Goal: Task Accomplishment & Management: Manage account settings

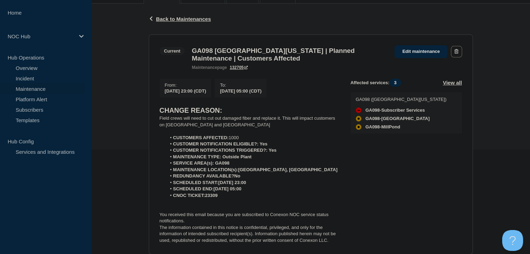
click at [37, 89] on link "Maintenance" at bounding box center [42, 89] width 84 height 10
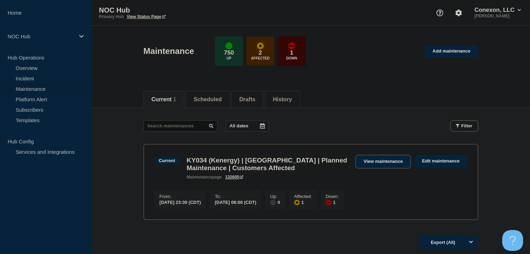
click at [373, 163] on link "View maintenance" at bounding box center [382, 162] width 55 height 14
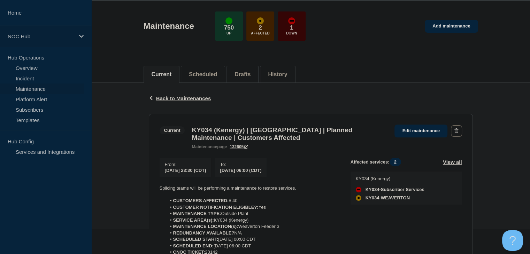
scroll to position [195, 0]
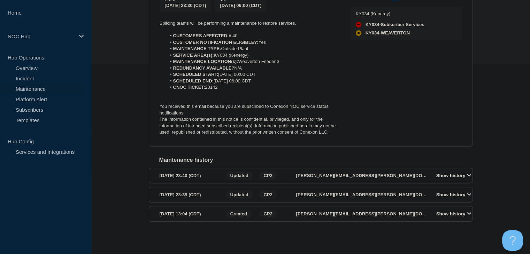
click at [35, 84] on link "Maintenance" at bounding box center [42, 89] width 84 height 10
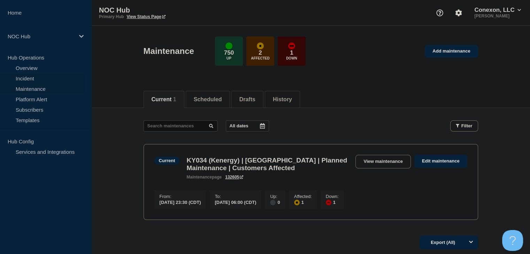
click at [32, 80] on link "Incident" at bounding box center [42, 78] width 84 height 10
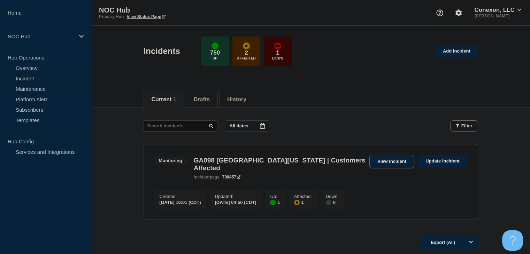
click at [389, 163] on link "View incident" at bounding box center [391, 162] width 45 height 14
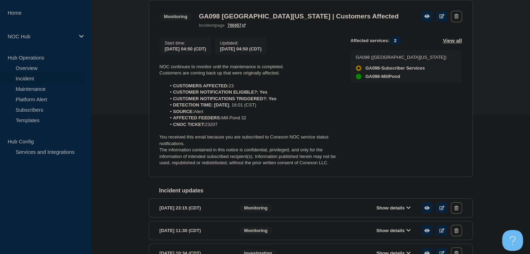
scroll to position [139, 0]
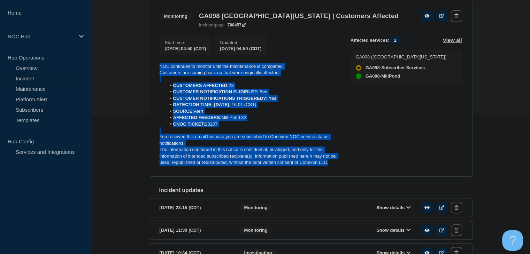
drag, startPoint x: 333, startPoint y: 165, endPoint x: 146, endPoint y: 63, distance: 212.5
click at [144, 62] on div "Back Back to Incidents Update incident Monitoring GA098 [GEOGRAPHIC_DATA][US_ST…" at bounding box center [311, 172] width 335 height 407
copy div "NOC continues to monitor until the maintenance is completed. Customers are comi…"
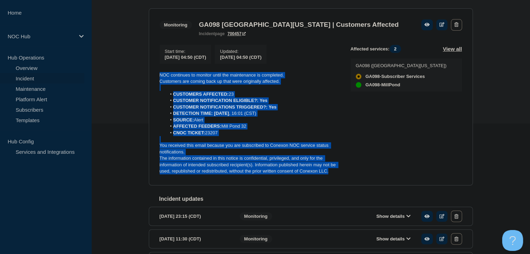
scroll to position [70, 0]
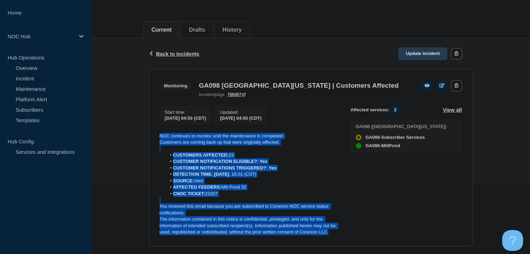
click at [424, 50] on link "Update incident" at bounding box center [422, 53] width 49 height 13
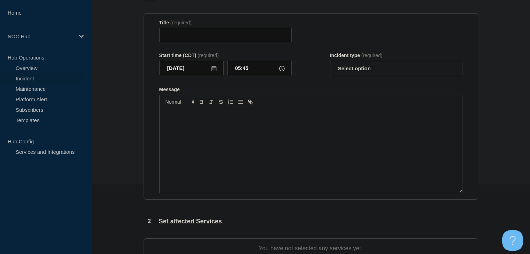
type input "GA098 [GEOGRAPHIC_DATA][US_STATE] | Customers Affected"
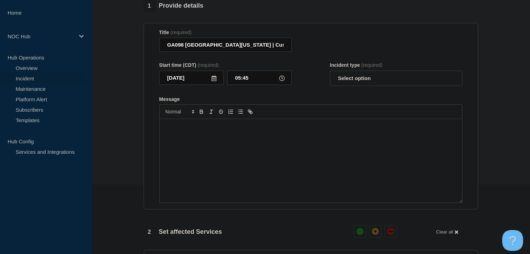
click at [228, 152] on div "Message" at bounding box center [311, 161] width 302 height 84
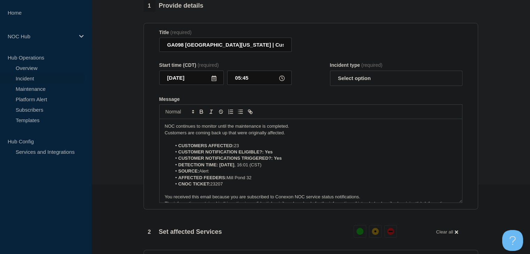
scroll to position [10, 0]
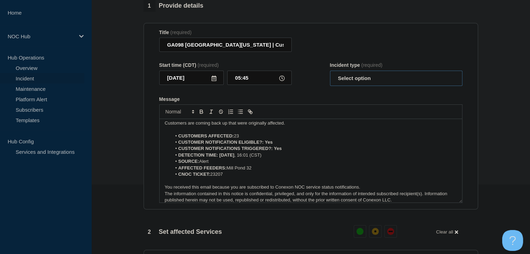
click at [349, 83] on select "Select option Investigating Identified Monitoring Resolved" at bounding box center [396, 78] width 132 height 15
select select "monitoring"
click at [330, 75] on select "Select option Investigating Identified Monitoring Resolved" at bounding box center [396, 78] width 132 height 15
click at [332, 146] on li "CUSTOMER NOTIFICATION ELIGIBLE?: Yes" at bounding box center [313, 142] width 285 height 6
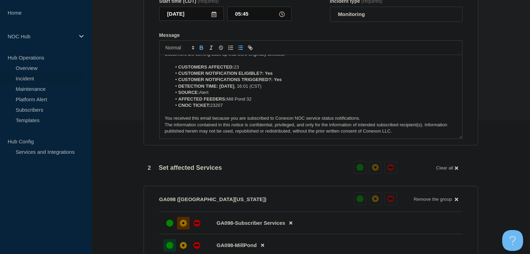
scroll to position [209, 0]
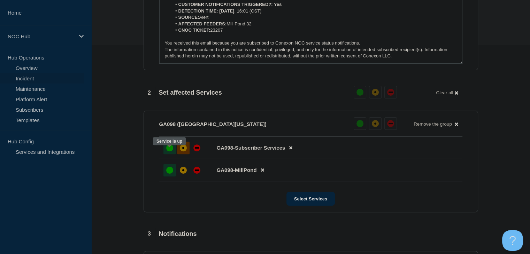
click at [166, 152] on div "up" at bounding box center [169, 148] width 7 height 7
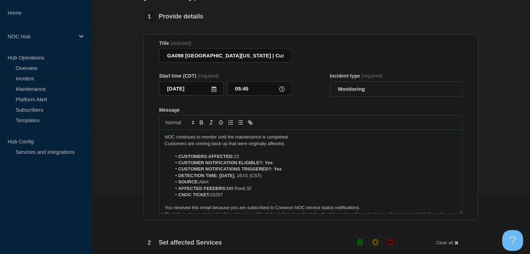
scroll to position [70, 0]
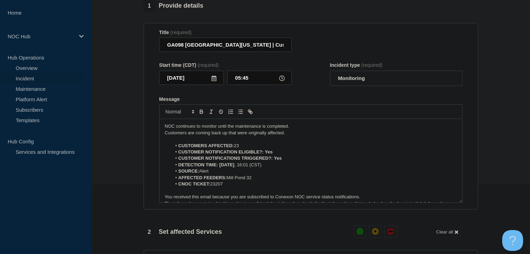
click at [247, 136] on p "Customers are coming back up that were originally affected." at bounding box center [311, 133] width 292 height 6
click at [280, 136] on p "Customers are coming back up that were originally affected." at bounding box center [311, 133] width 292 height 6
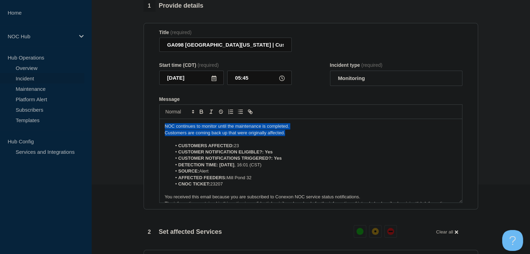
drag, startPoint x: 296, startPoint y: 138, endPoint x: 93, endPoint y: 125, distance: 203.2
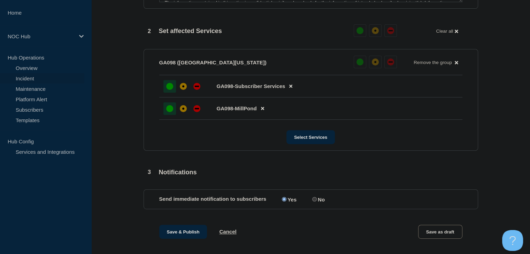
scroll to position [314, 0]
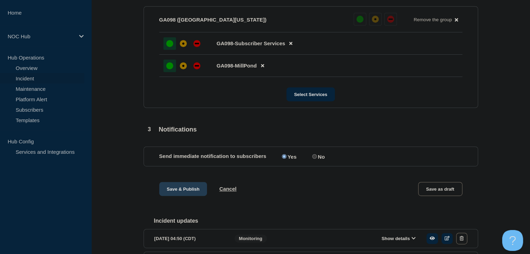
click at [174, 195] on button "Save & Publish" at bounding box center [183, 189] width 48 height 14
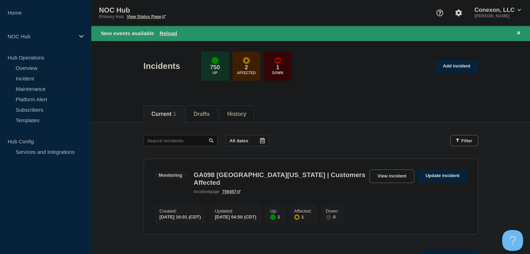
click at [170, 37] on div "New events available Reload" at bounding box center [312, 33] width 422 height 8
click at [169, 34] on button "Reload" at bounding box center [168, 33] width 17 height 6
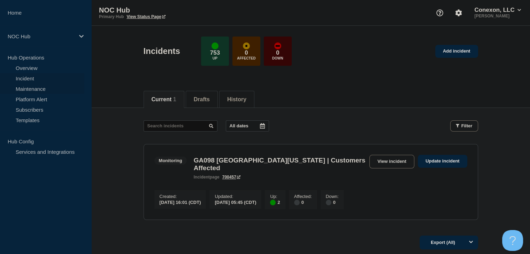
click at [21, 85] on link "Maintenance" at bounding box center [42, 89] width 84 height 10
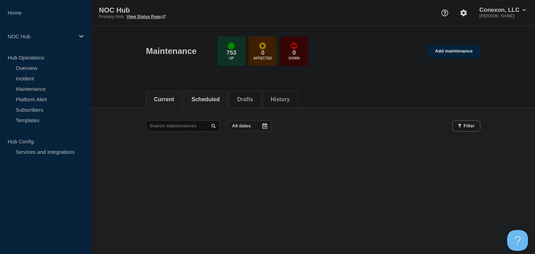
click at [212, 99] on button "Scheduled" at bounding box center [206, 100] width 28 height 6
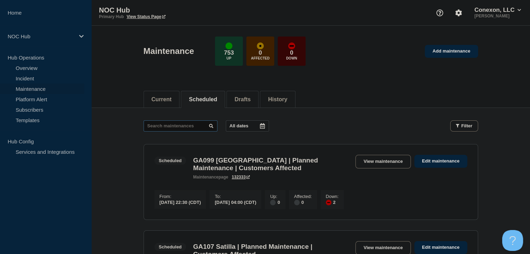
click at [178, 128] on input "text" at bounding box center [181, 126] width 74 height 11
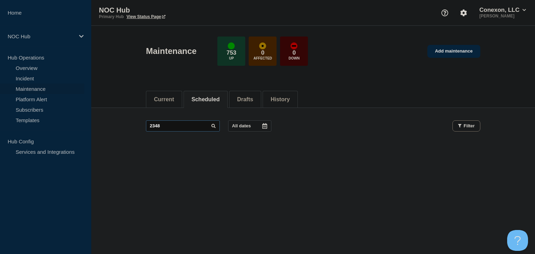
click at [178, 128] on input "2348" at bounding box center [183, 126] width 74 height 11
type input "23428"
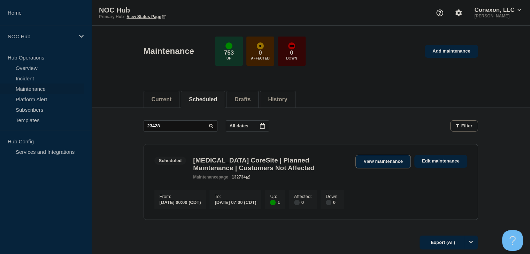
click at [357, 162] on link "View maintenance" at bounding box center [382, 162] width 55 height 14
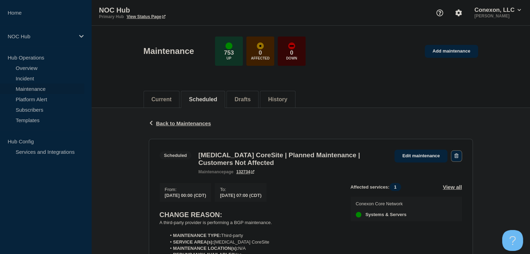
click at [453, 155] on button "button" at bounding box center [456, 156] width 11 height 11
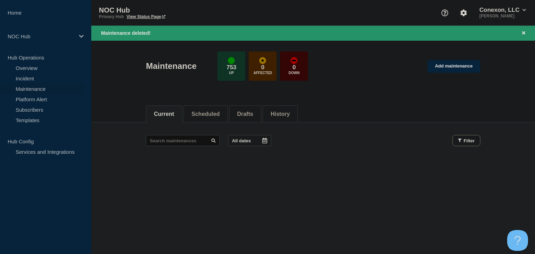
click at [96, 53] on header "Maintenance 753 Up 0 Affected 0 Down Add maintenance" at bounding box center [313, 70] width 444 height 58
click at [38, 67] on link "Overview" at bounding box center [42, 68] width 84 height 10
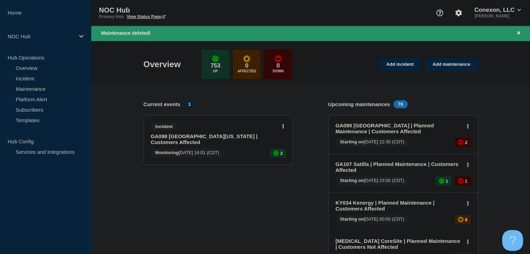
click at [25, 86] on link "Maintenance" at bounding box center [42, 89] width 84 height 10
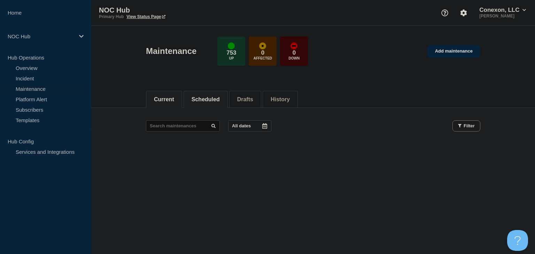
click at [217, 101] on button "Scheduled" at bounding box center [206, 100] width 28 height 6
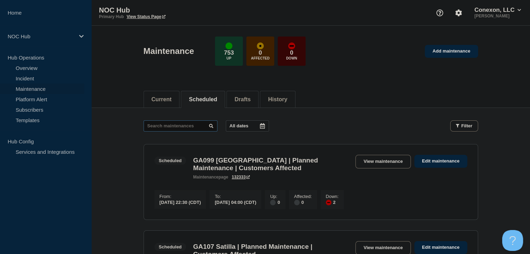
click at [177, 126] on input "text" at bounding box center [181, 126] width 74 height 11
type input "23427"
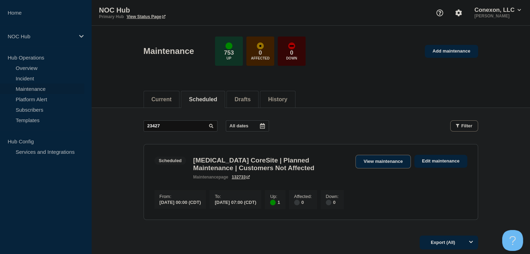
click at [373, 163] on link "View maintenance" at bounding box center [382, 162] width 55 height 14
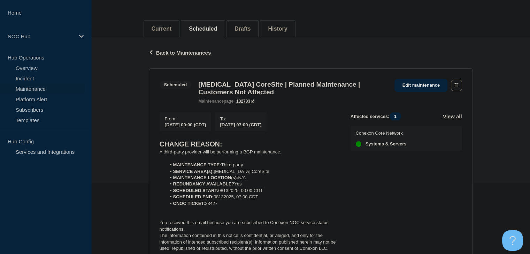
scroll to position [120, 0]
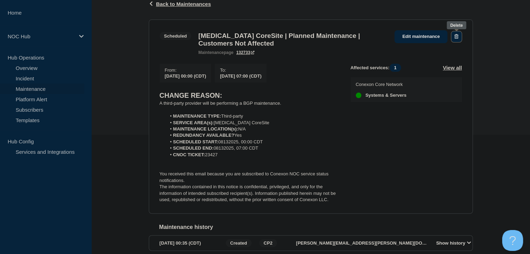
click at [456, 39] on button "button" at bounding box center [456, 36] width 11 height 11
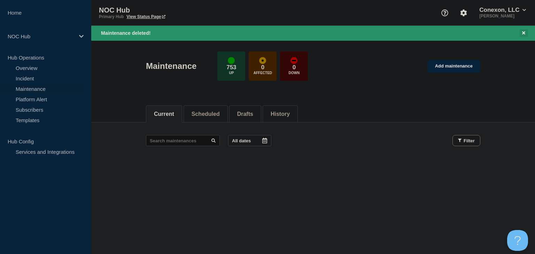
click at [521, 33] on button "Close banner" at bounding box center [524, 33] width 9 height 8
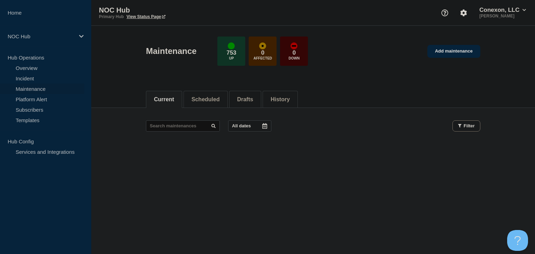
click at [40, 90] on link "Maintenance" at bounding box center [42, 89] width 84 height 10
click at [36, 79] on link "Incident" at bounding box center [42, 78] width 84 height 10
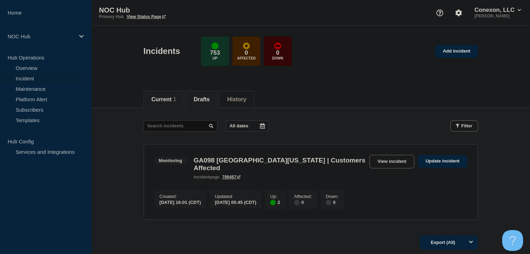
click at [198, 99] on button "Drafts" at bounding box center [202, 100] width 16 height 6
click at [174, 99] on button "Current 1" at bounding box center [164, 100] width 25 height 6
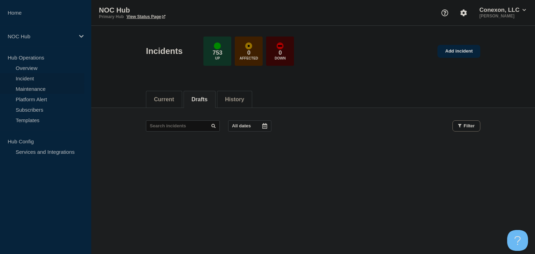
click at [32, 85] on link "Maintenance" at bounding box center [42, 89] width 84 height 10
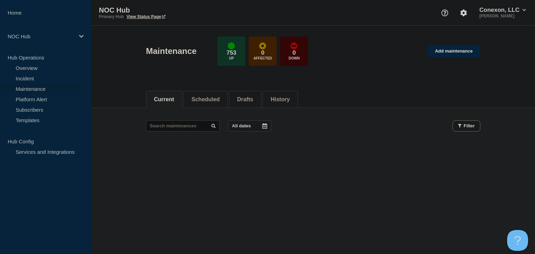
click at [34, 86] on link "Maintenance" at bounding box center [42, 89] width 84 height 10
click at [220, 97] on button "Scheduled" at bounding box center [206, 100] width 28 height 6
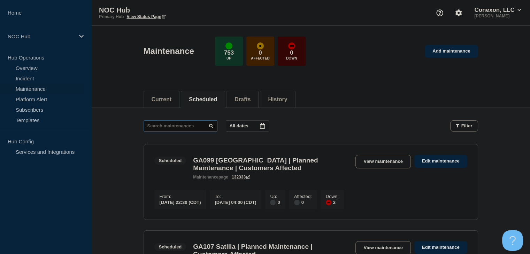
click at [178, 128] on input "text" at bounding box center [181, 126] width 74 height 11
type input "21947"
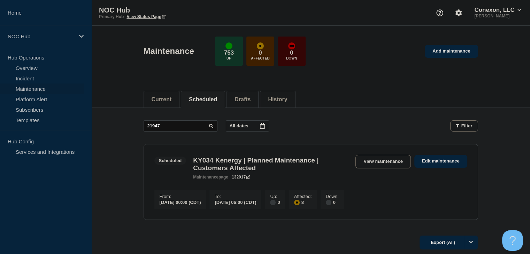
click at [379, 159] on link "View maintenance" at bounding box center [382, 162] width 55 height 14
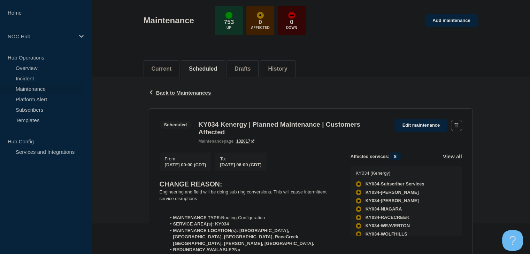
scroll to position [105, 0]
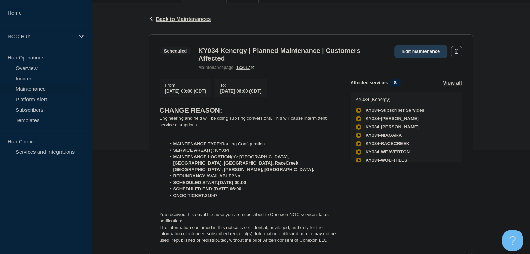
click at [417, 52] on link "Edit maintenance" at bounding box center [420, 51] width 53 height 13
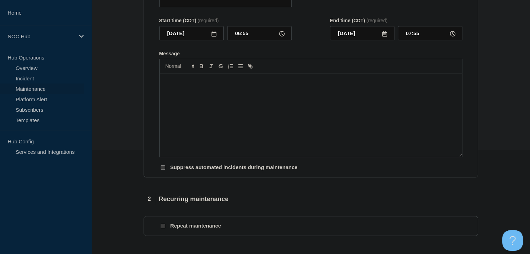
type input "KY034 Kenergy | Planned Maintenance | Customers Affected"
type input "[DATE]"
type input "00:00"
type input "[DATE]"
type input "06:00"
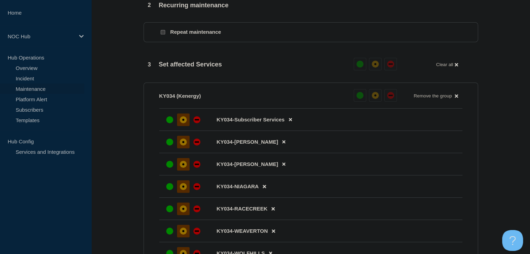
scroll to position [348, 0]
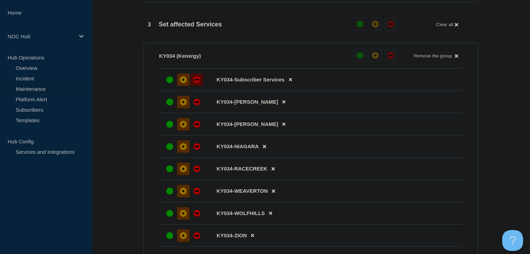
click at [195, 83] on div "down" at bounding box center [196, 79] width 7 height 7
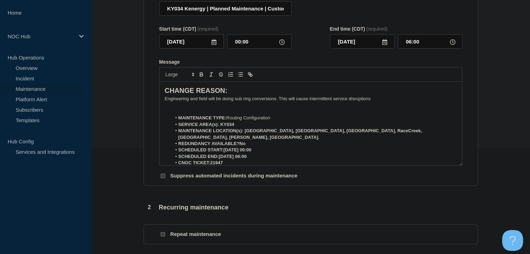
scroll to position [105, 0]
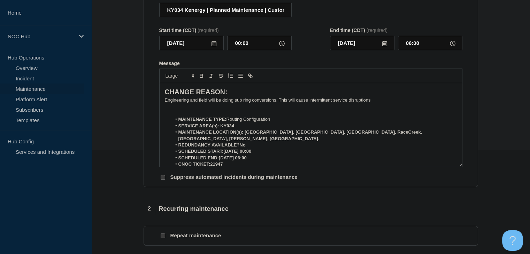
click at [286, 116] on p "Message" at bounding box center [311, 113] width 292 height 6
click at [215, 116] on p "Message" at bounding box center [311, 113] width 292 height 6
click at [237, 80] on button "Toggle bulleted list" at bounding box center [241, 76] width 10 height 8
click at [247, 116] on li "AMOUNT OF ONTS AFFECTED: ~1,700" at bounding box center [313, 113] width 285 height 6
drag, startPoint x: 243, startPoint y: 130, endPoint x: 220, endPoint y: 131, distance: 22.3
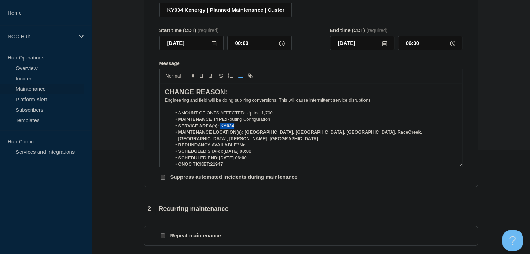
click at [220, 129] on li "SERVICE AREA(s): KY034" at bounding box center [313, 126] width 285 height 6
click at [241, 129] on li "SERVICE AREA(s): KY034" at bounding box center [313, 126] width 285 height 6
drag, startPoint x: 260, startPoint y: 130, endPoint x: 219, endPoint y: 132, distance: 41.5
click at [219, 129] on li "SERVICE AREA(s): KY034 Kenergy" at bounding box center [313, 126] width 285 height 6
click at [201, 79] on icon "Toggle bold text" at bounding box center [201, 76] width 6 height 6
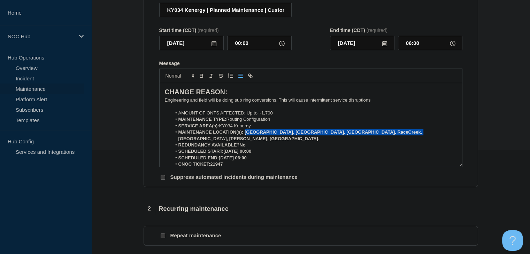
drag, startPoint x: 408, startPoint y: 137, endPoint x: 245, endPoint y: 139, distance: 163.1
click at [245, 139] on li "MAINTENANCE LOCATION(s): [GEOGRAPHIC_DATA], [GEOGRAPHIC_DATA], [GEOGRAPHIC_DATA…" at bounding box center [313, 135] width 285 height 13
click at [200, 78] on icon "Toggle bold text" at bounding box center [201, 77] width 3 height 2
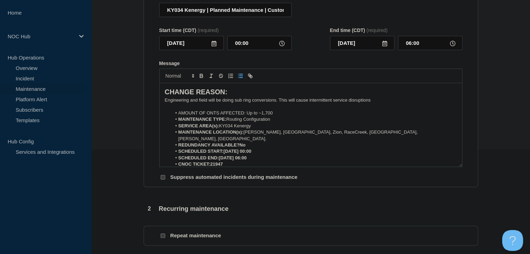
click at [238, 144] on strong "REDUNDANCY AVAILABLE?No" at bounding box center [211, 145] width 67 height 5
drag, startPoint x: 248, startPoint y: 145, endPoint x: 241, endPoint y: 145, distance: 7.0
click at [241, 145] on li "REDUNDANCY AVAILABLE? No" at bounding box center [313, 145] width 285 height 6
click at [202, 78] on icon "Toggle bold text" at bounding box center [201, 77] width 3 height 2
drag, startPoint x: 262, startPoint y: 148, endPoint x: 224, endPoint y: 151, distance: 38.1
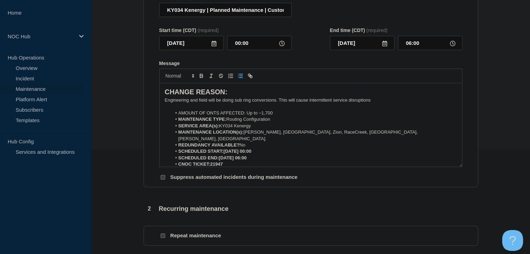
click at [224, 151] on li "SCHEDULED START:[DATE] 00:00" at bounding box center [313, 151] width 285 height 6
click at [201, 78] on icon "Toggle bold text" at bounding box center [201, 77] width 3 height 2
click at [245, 151] on li "SCHEDULED START: [DATE] 00:00" at bounding box center [313, 151] width 285 height 6
click at [270, 148] on li "SCHEDULED START: [DATE] 00:00" at bounding box center [313, 151] width 285 height 6
click at [272, 148] on li "SCHEDULED START: [DATE] 00:00" at bounding box center [313, 151] width 285 height 6
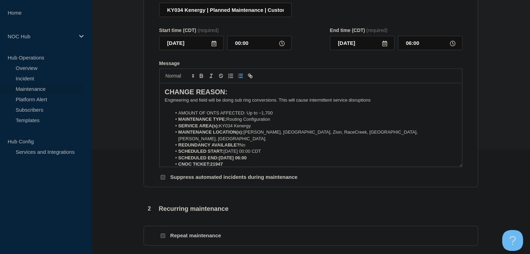
click at [267, 157] on li "SCHEDULED END:[DATE] 06:00" at bounding box center [313, 158] width 285 height 6
click at [242, 158] on strong "SCHEDULED END:[DATE] 06:00 CDT" at bounding box center [217, 157] width 79 height 5
click at [219, 157] on strong "SCHEDULED END:[DATE] 06:00 CDT" at bounding box center [217, 157] width 79 height 5
drag, startPoint x: 262, startPoint y: 158, endPoint x: 220, endPoint y: 158, distance: 41.8
click at [220, 158] on li "SCHEDULED END: [DATE] 06:00 CDT" at bounding box center [313, 158] width 285 height 6
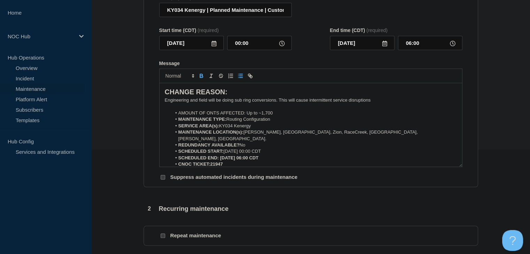
click at [201, 78] on icon "Toggle bold text" at bounding box center [201, 77] width 3 height 2
click at [210, 162] on strong "CNOC TICKET:21947" at bounding box center [200, 164] width 45 height 5
drag, startPoint x: 230, startPoint y: 165, endPoint x: 210, endPoint y: 164, distance: 19.2
click at [210, 164] on li "CNOC TICKET: 21947" at bounding box center [313, 164] width 285 height 6
click at [203, 79] on icon "Toggle bold text" at bounding box center [201, 76] width 6 height 6
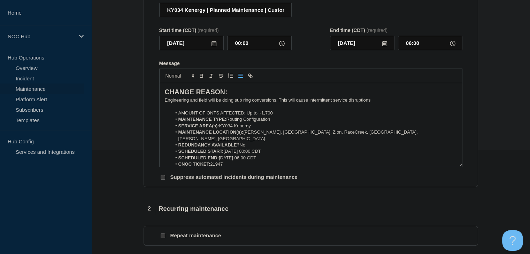
click at [197, 103] on p "Engineering and field will be doing sub ring conversions. This will cause inter…" at bounding box center [311, 100] width 292 height 6
click at [384, 103] on p "Engineering and the field will be doing sub ring conversions. This will cause i…" at bounding box center [311, 100] width 292 height 6
click at [214, 103] on p "Engineering and the field will be doing sub ring conversions. This will cause i…" at bounding box center [311, 100] width 292 height 6
drag, startPoint x: 398, startPoint y: 105, endPoint x: 392, endPoint y: 106, distance: 6.0
click at [392, 103] on p "Engineering and the field team will be doing sub ring conversions. This will ca…" at bounding box center [311, 100] width 292 height 6
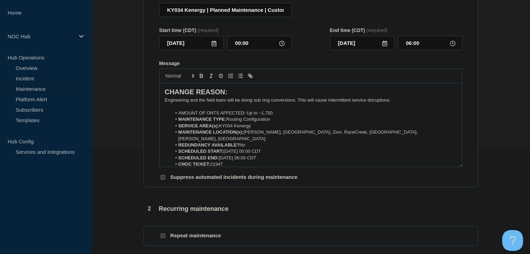
click at [392, 103] on p "Engineering and the field team will be doing sub ring conversions. This will ca…" at bounding box center [311, 100] width 292 height 6
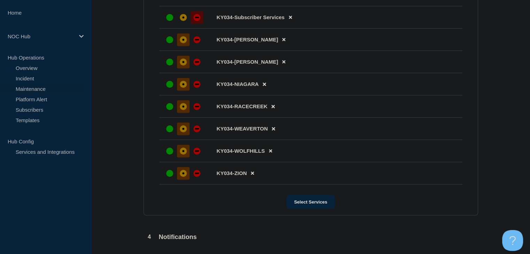
scroll to position [527, 0]
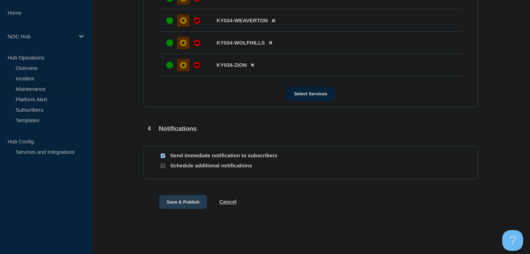
click at [189, 205] on button "Save & Publish" at bounding box center [183, 202] width 48 height 14
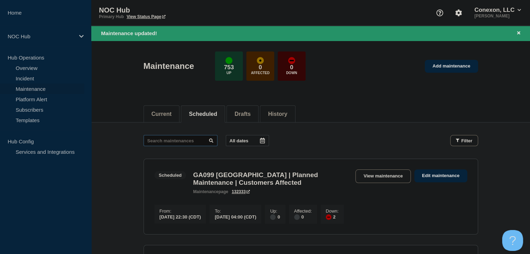
click at [177, 143] on input "text" at bounding box center [181, 140] width 74 height 11
type input "21947"
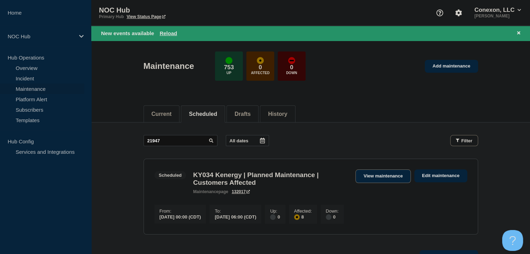
click at [394, 173] on link "View maintenance" at bounding box center [382, 177] width 55 height 14
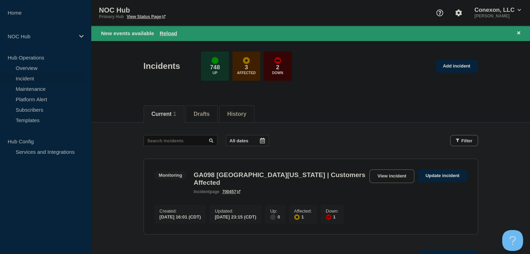
click at [171, 32] on button "Reload" at bounding box center [168, 33] width 17 height 6
